Goal: Communication & Community: Answer question/provide support

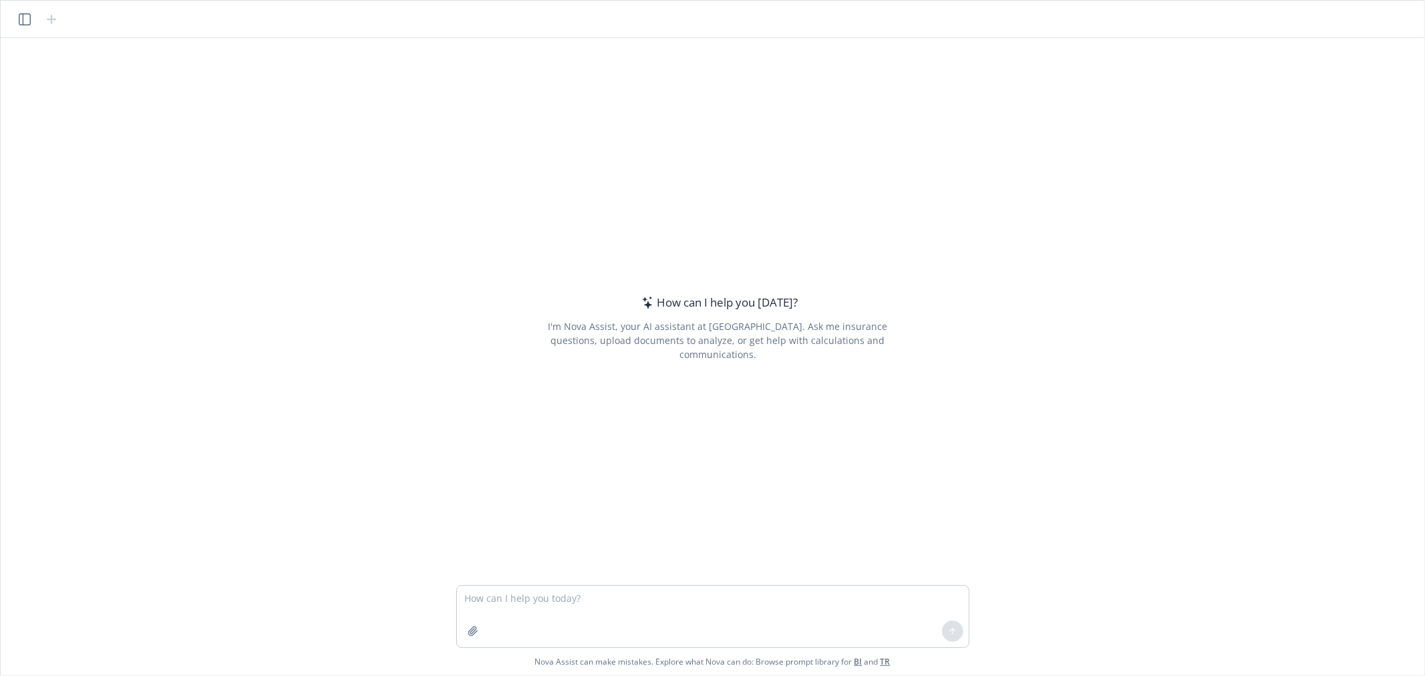
click at [625, 593] on textarea at bounding box center [713, 616] width 512 height 61
type textarea "d"
type textarea "correct this: Note: We used a photo that is from Sandisk's website, as it align…"
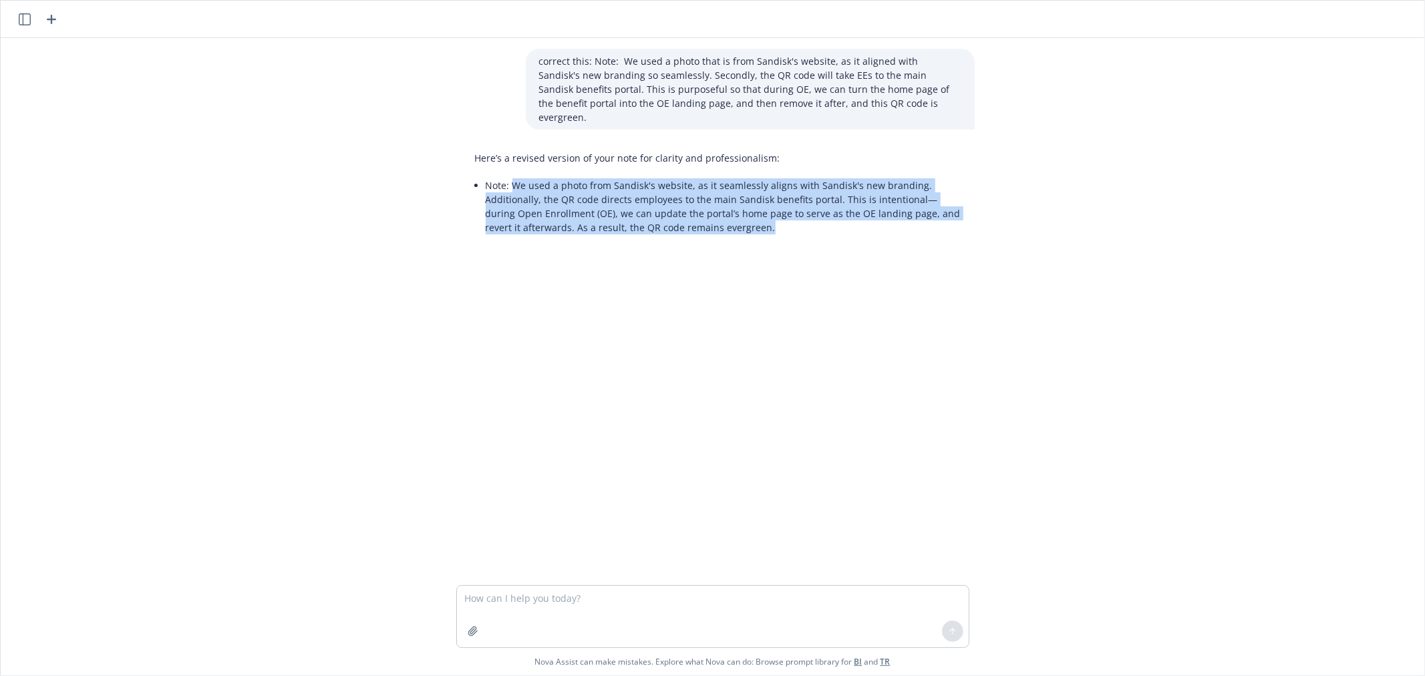
drag, startPoint x: 755, startPoint y: 214, endPoint x: 510, endPoint y: 171, distance: 249.0
click at [510, 176] on li "Note: We used a photo from Sandisk's website, as it seamlessly aligns with Sand…" at bounding box center [724, 206] width 476 height 61
copy li "We used a photo from Sandisk's website, as it seamlessly aligns with Sandisk's …"
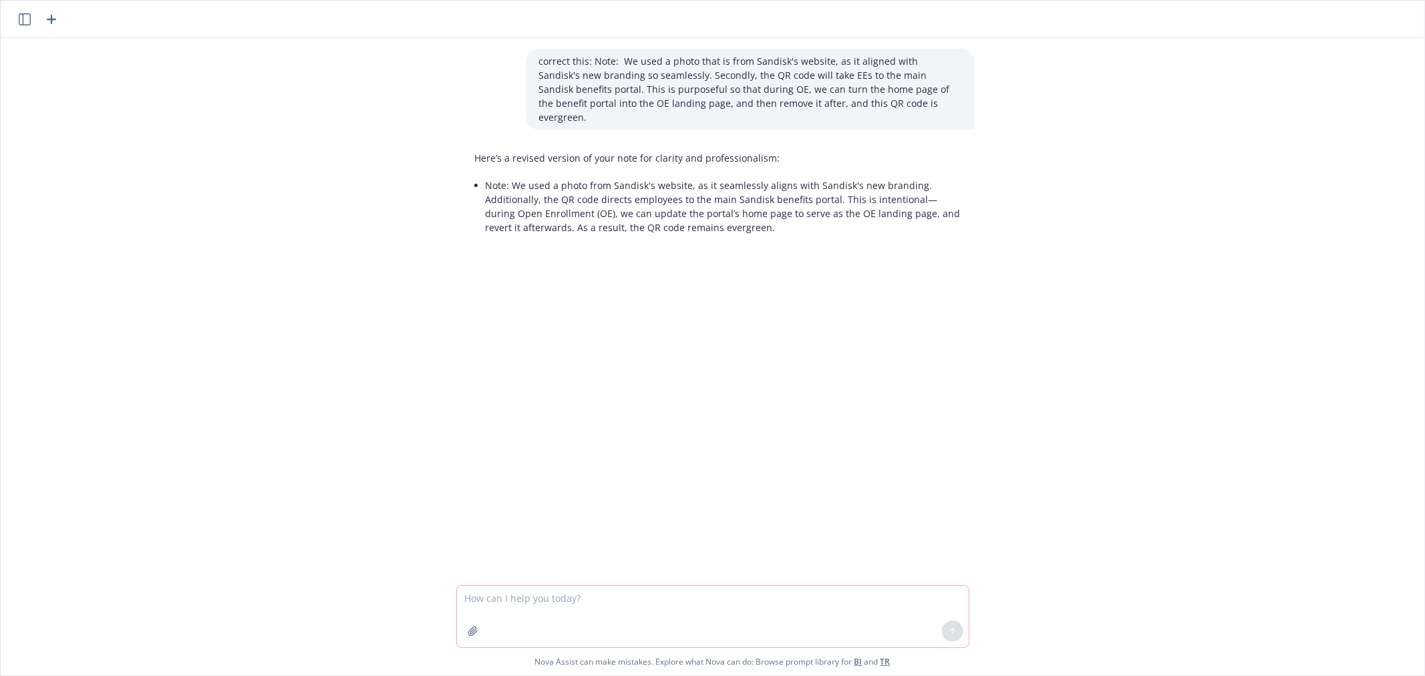
click at [570, 597] on textarea at bounding box center [713, 616] width 512 height 61
paste textarea "3. CHOOSE benefits that meet your and your family’s needs."
type textarea "3. CHOOSE benefits that meet your and your family’s needs."
click at [525, 600] on textarea at bounding box center [713, 616] width 512 height 61
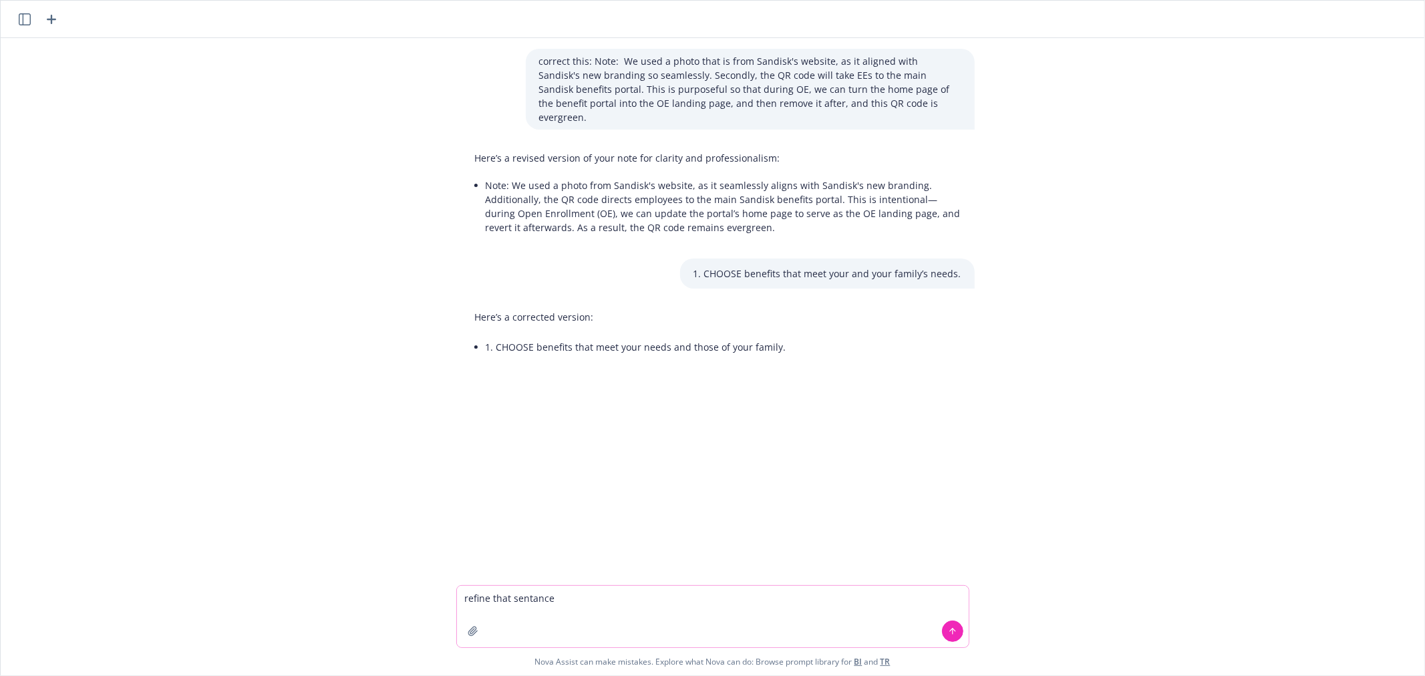
click at [530, 598] on textarea "refine that sentance" at bounding box center [713, 616] width 512 height 61
type textarea "refine that sentence"
click at [950, 633] on icon at bounding box center [952, 631] width 9 height 9
